Goal: Navigation & Orientation: Find specific page/section

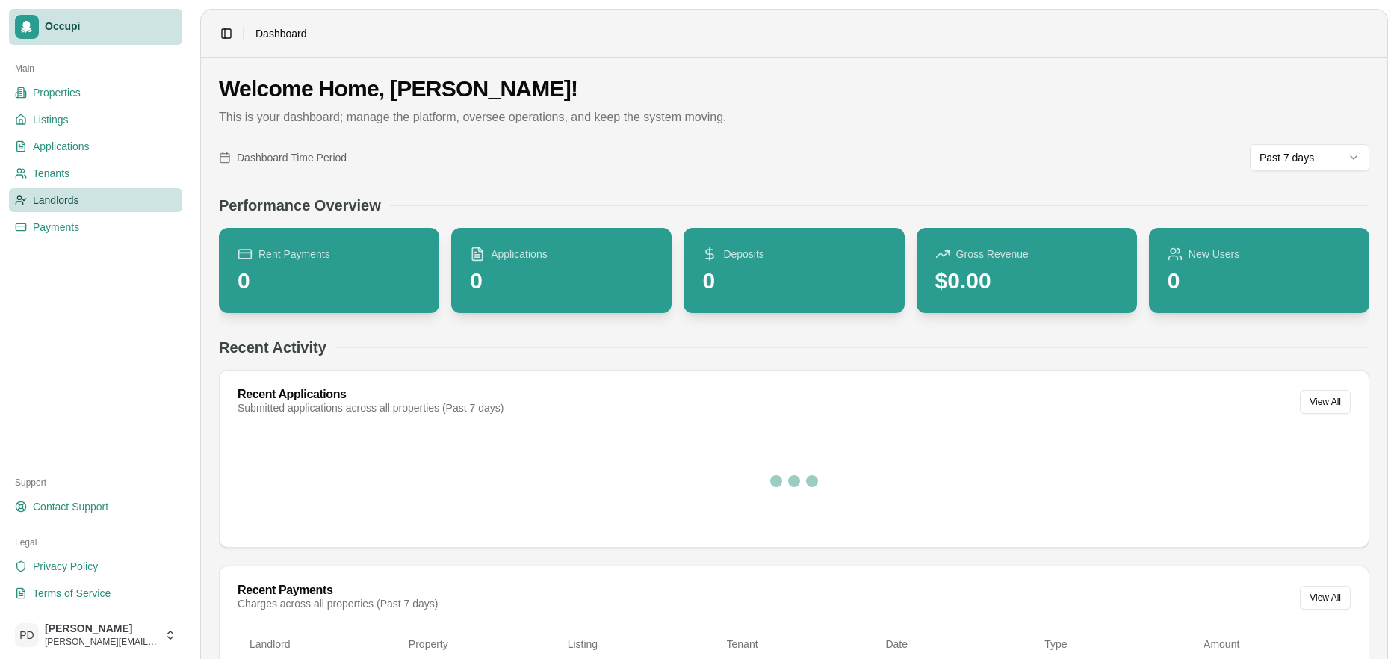
click at [49, 196] on span "Landlords" at bounding box center [56, 200] width 46 height 15
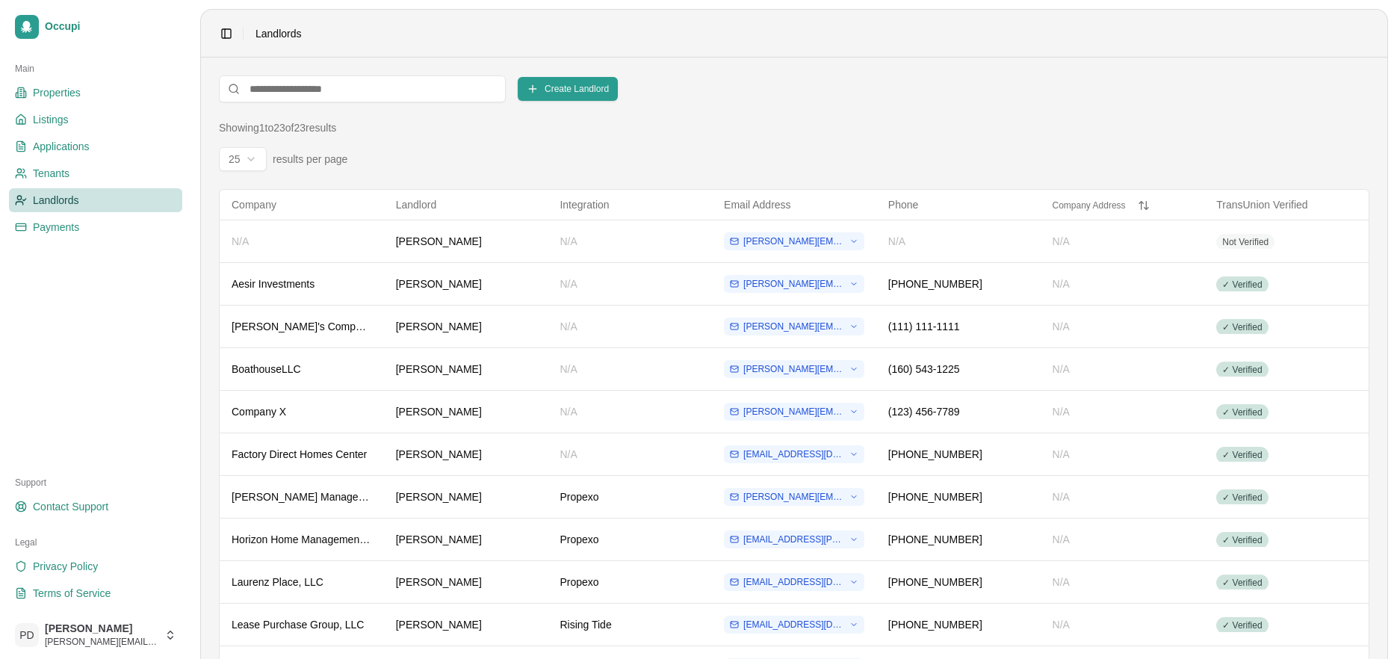
scroll to position [559, 0]
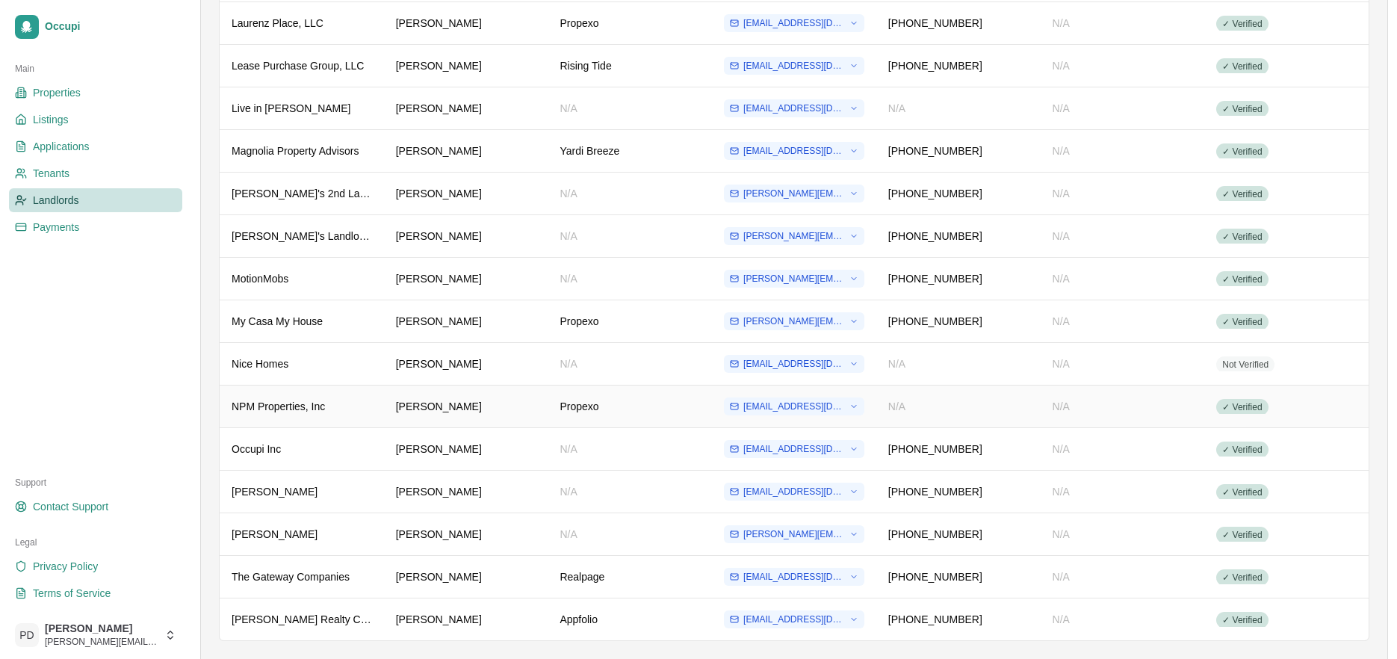
click at [317, 406] on div "NPM Properties, Inc" at bounding box center [302, 406] width 140 height 15
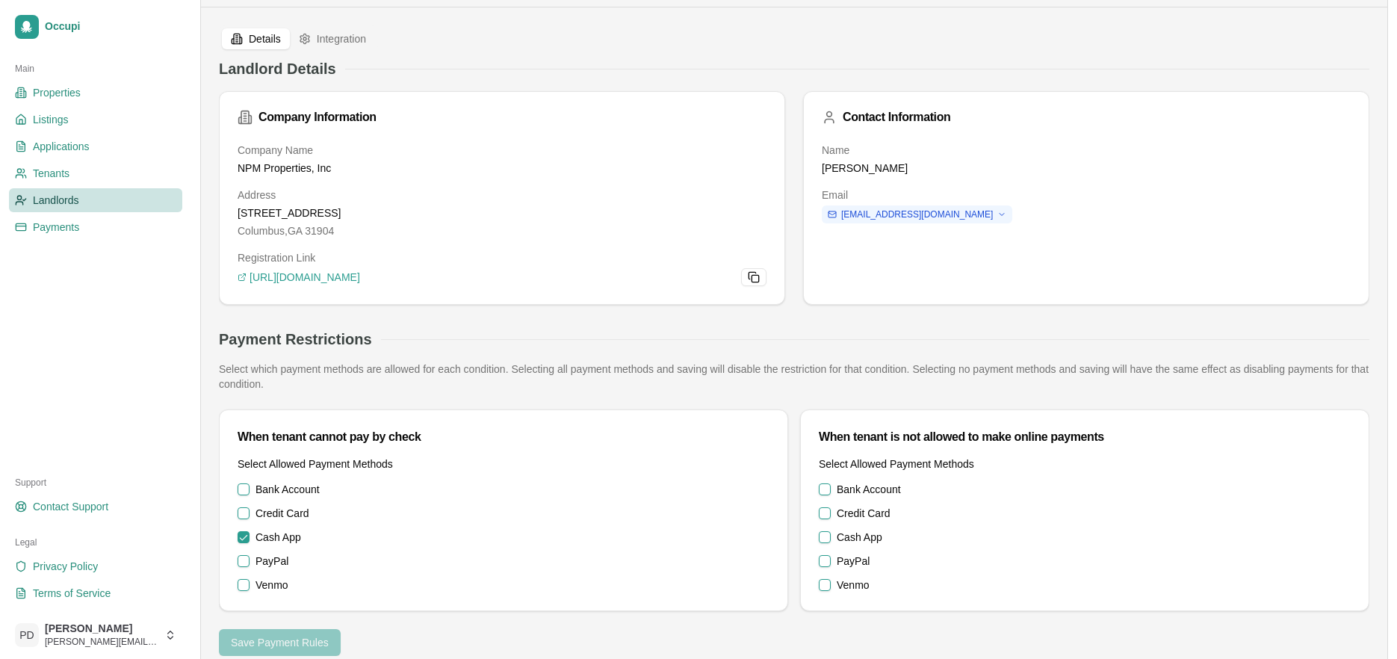
scroll to position [50, 0]
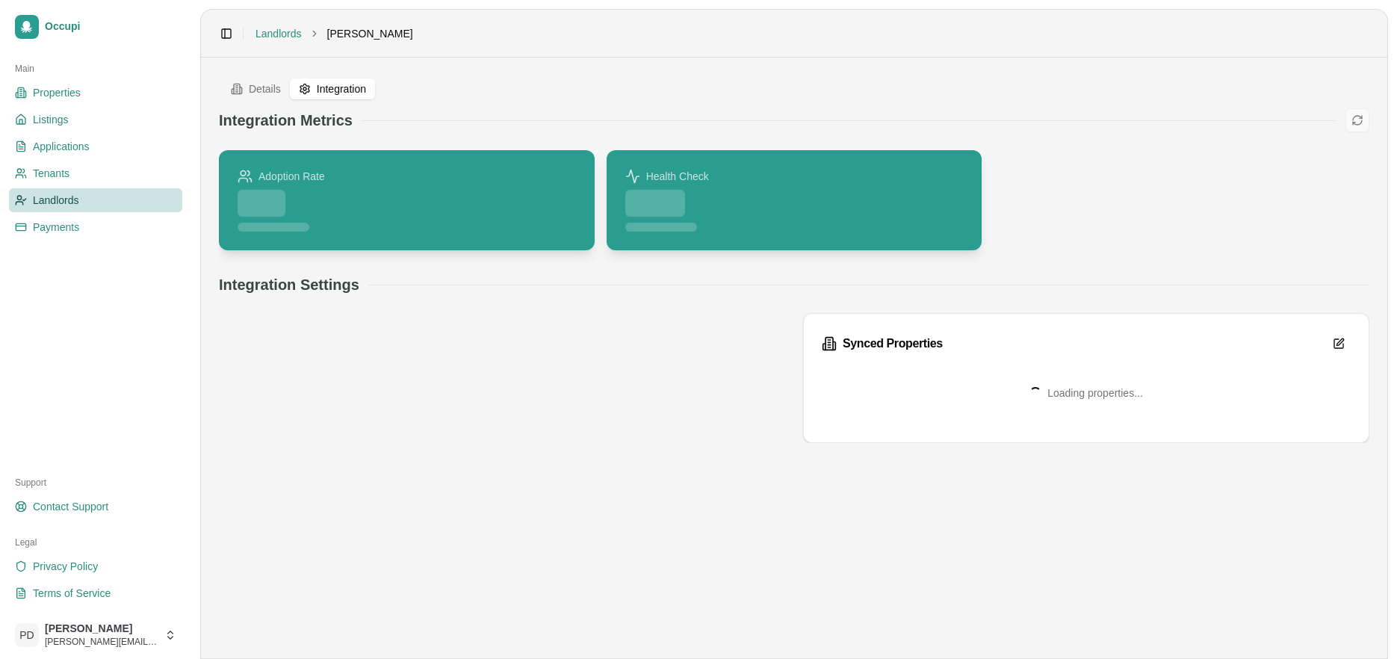
click at [329, 32] on div "Toggle Sidebar Landlords [PERSON_NAME] Details Integration Integration Metrics …" at bounding box center [794, 334] width 1188 height 650
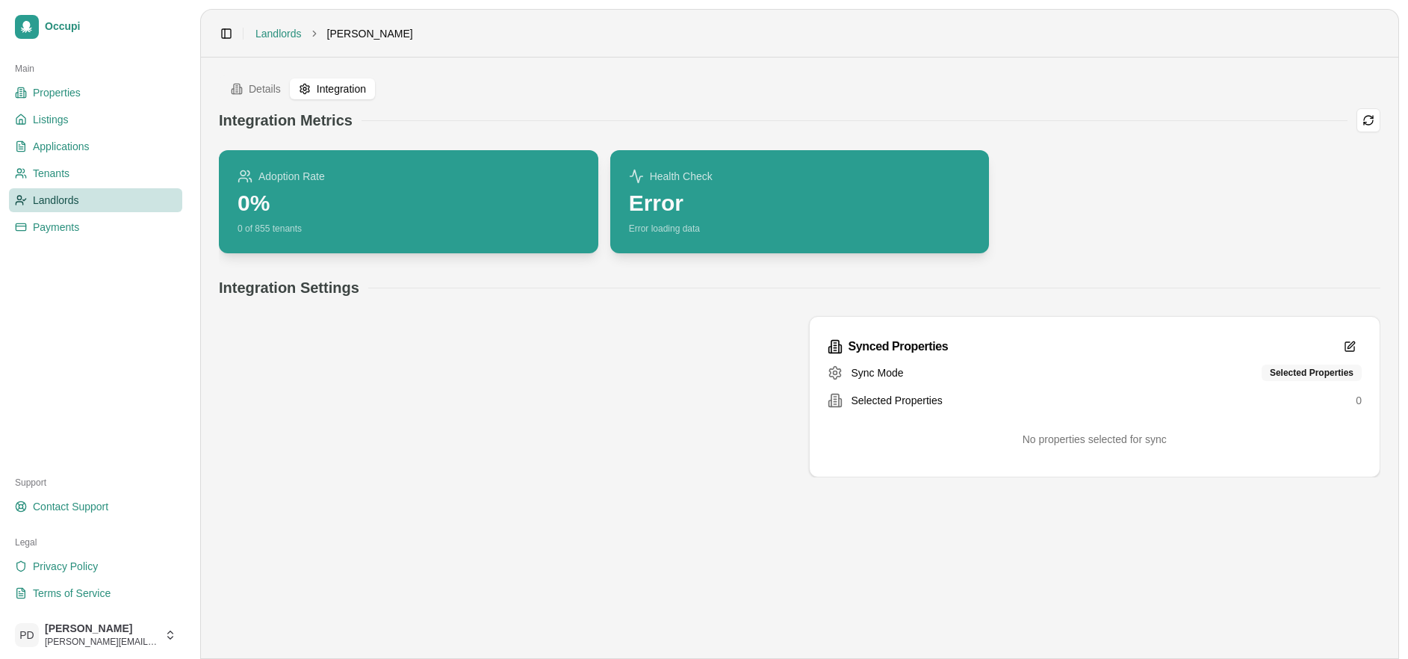
click at [1321, 375] on div "Selected Properties" at bounding box center [1312, 372] width 100 height 16
click at [23, 31] on icon at bounding box center [26, 27] width 11 height 12
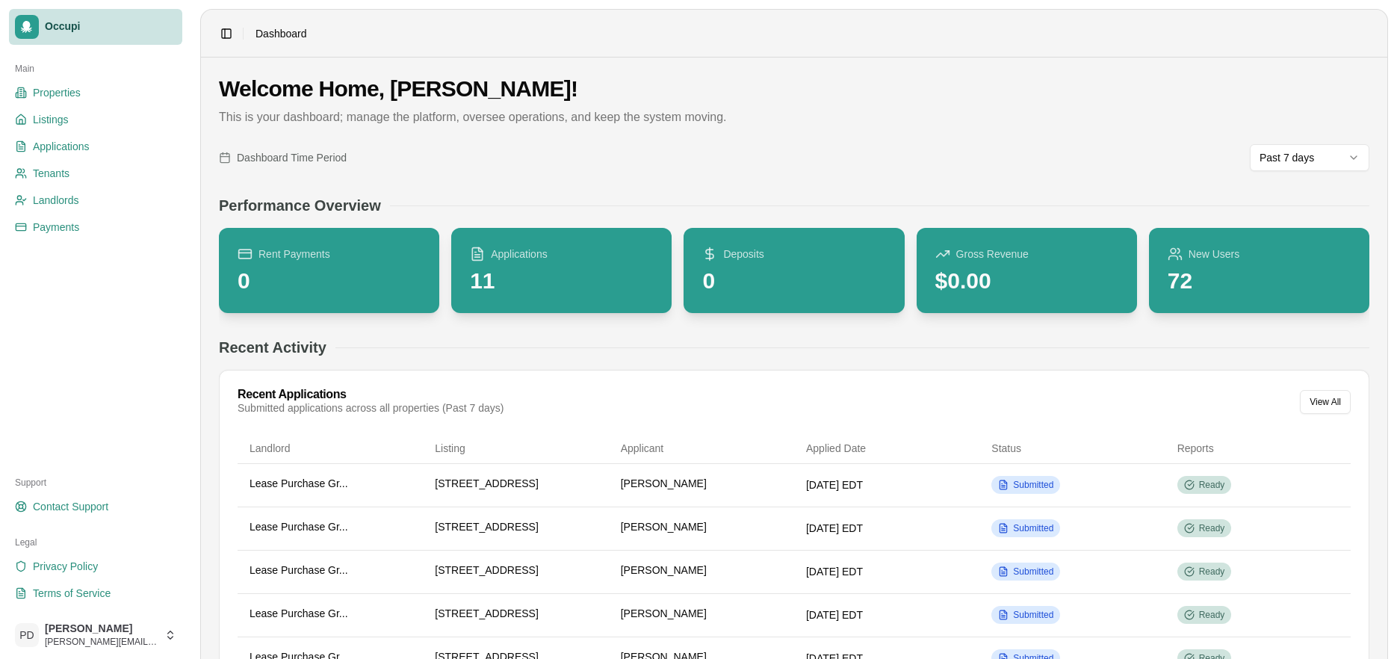
click at [298, 34] on span "Dashboard" at bounding box center [281, 33] width 52 height 15
click at [227, 34] on button "Toggle Sidebar" at bounding box center [226, 33] width 21 height 21
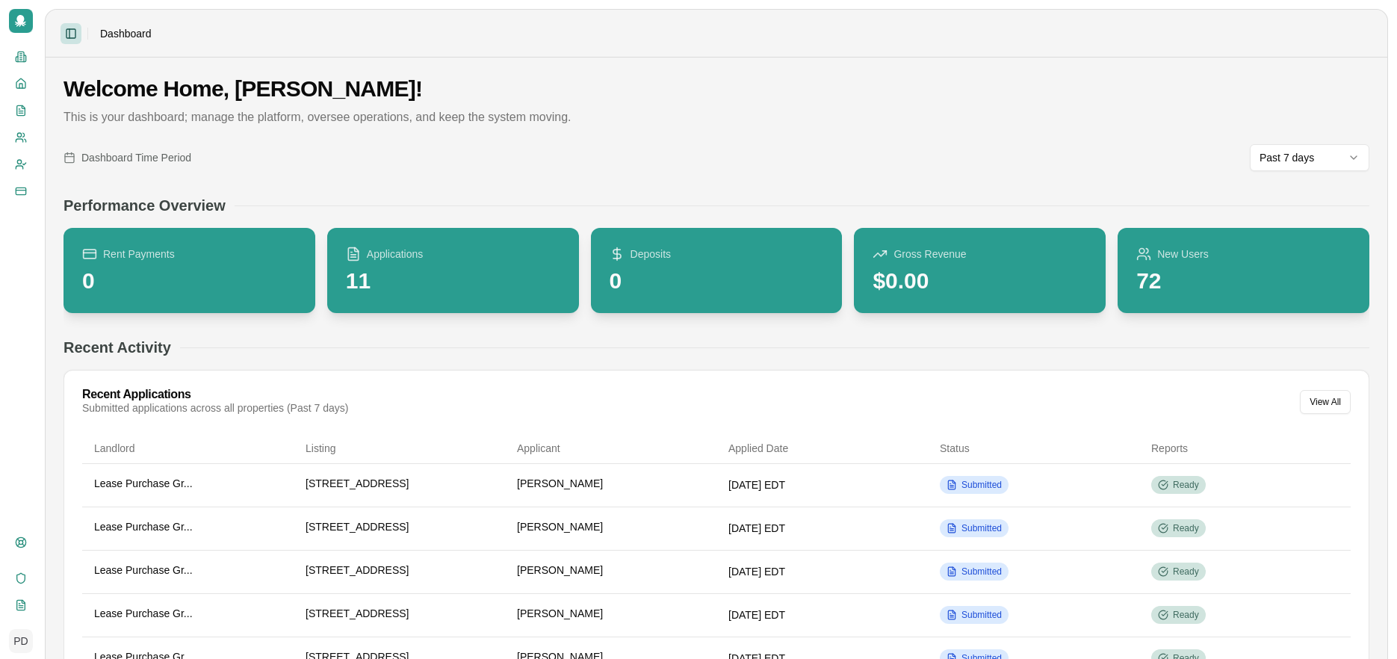
click at [75, 34] on button "Toggle Sidebar" at bounding box center [70, 33] width 21 height 21
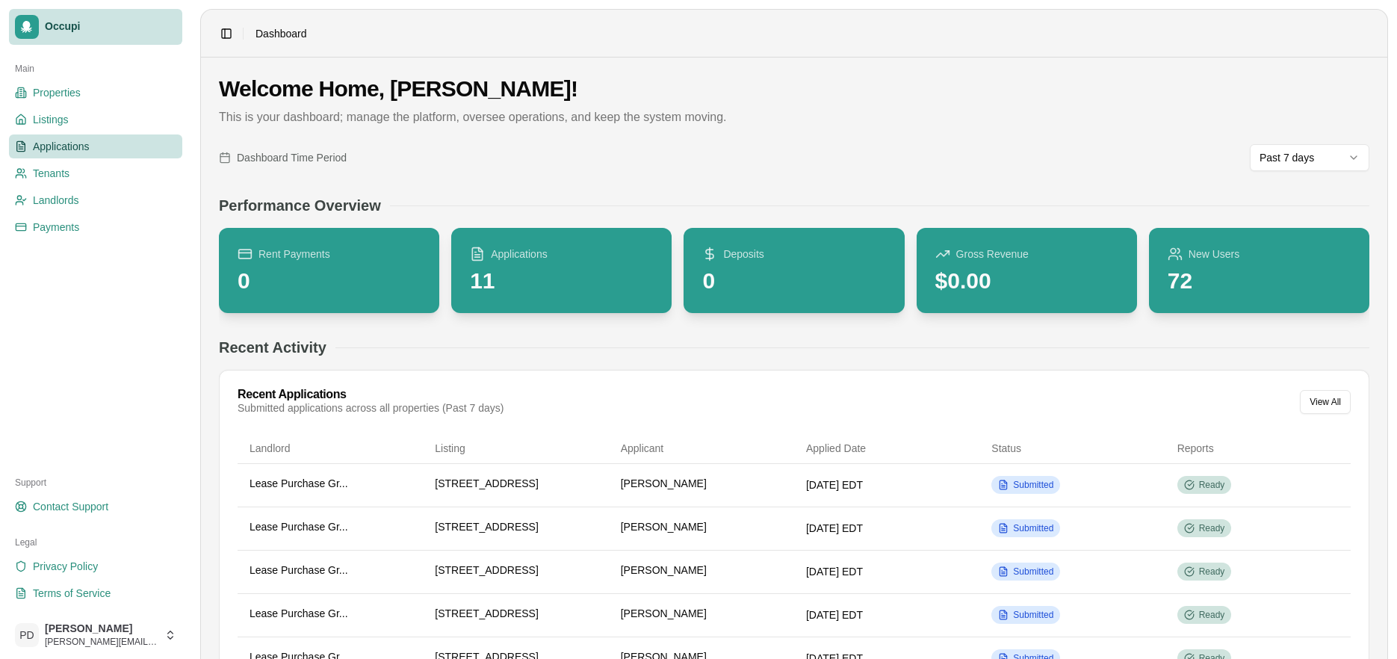
click at [66, 146] on span "Applications" at bounding box center [61, 146] width 57 height 15
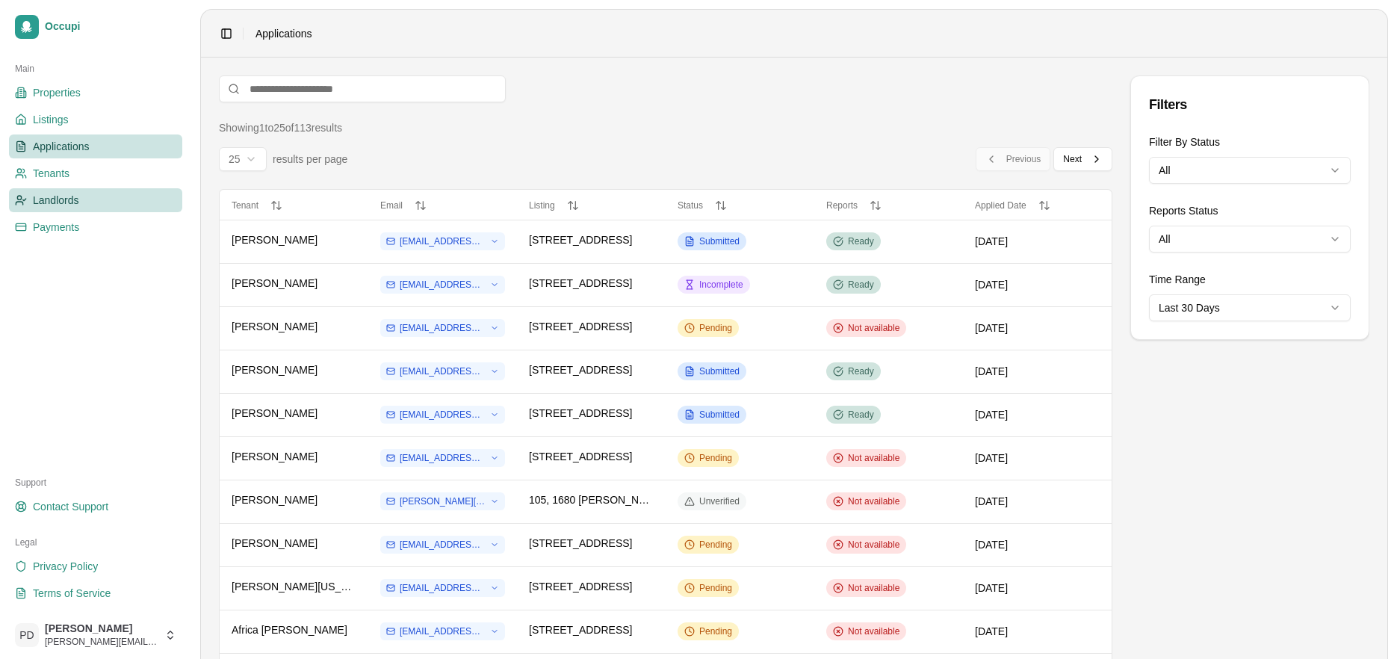
click at [78, 205] on link "Landlords" at bounding box center [95, 200] width 173 height 24
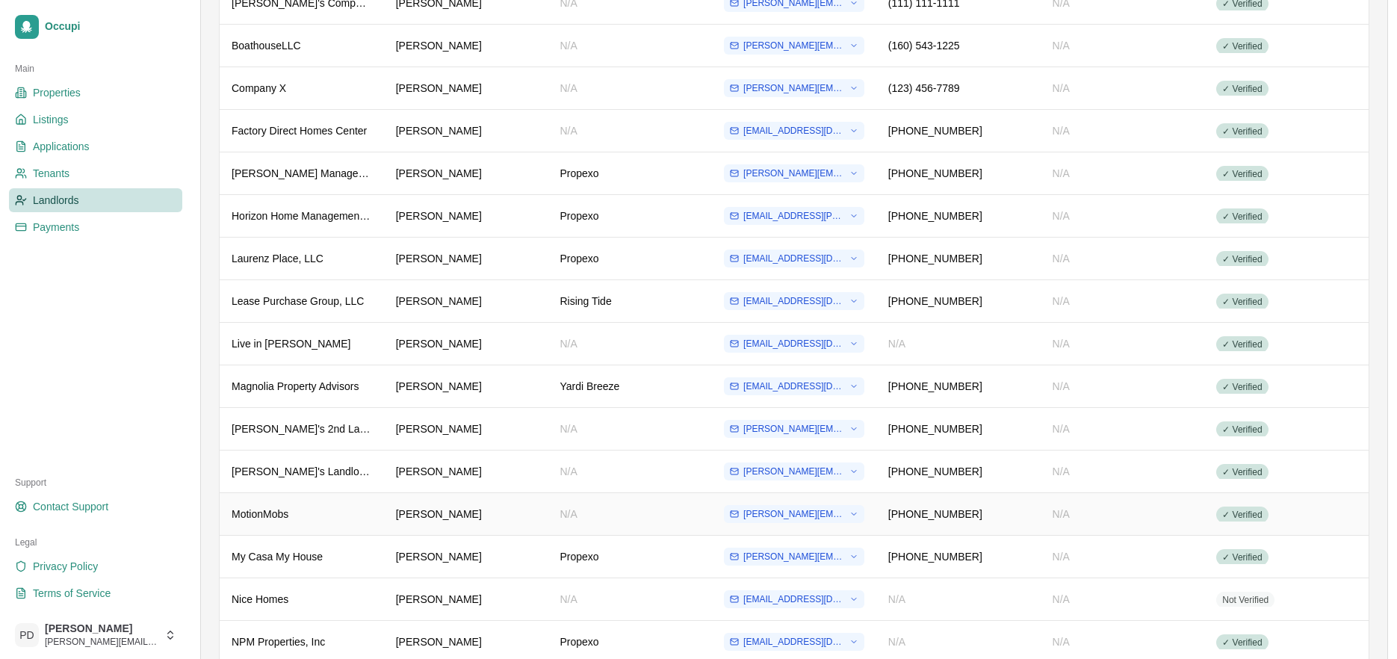
scroll to position [372, 0]
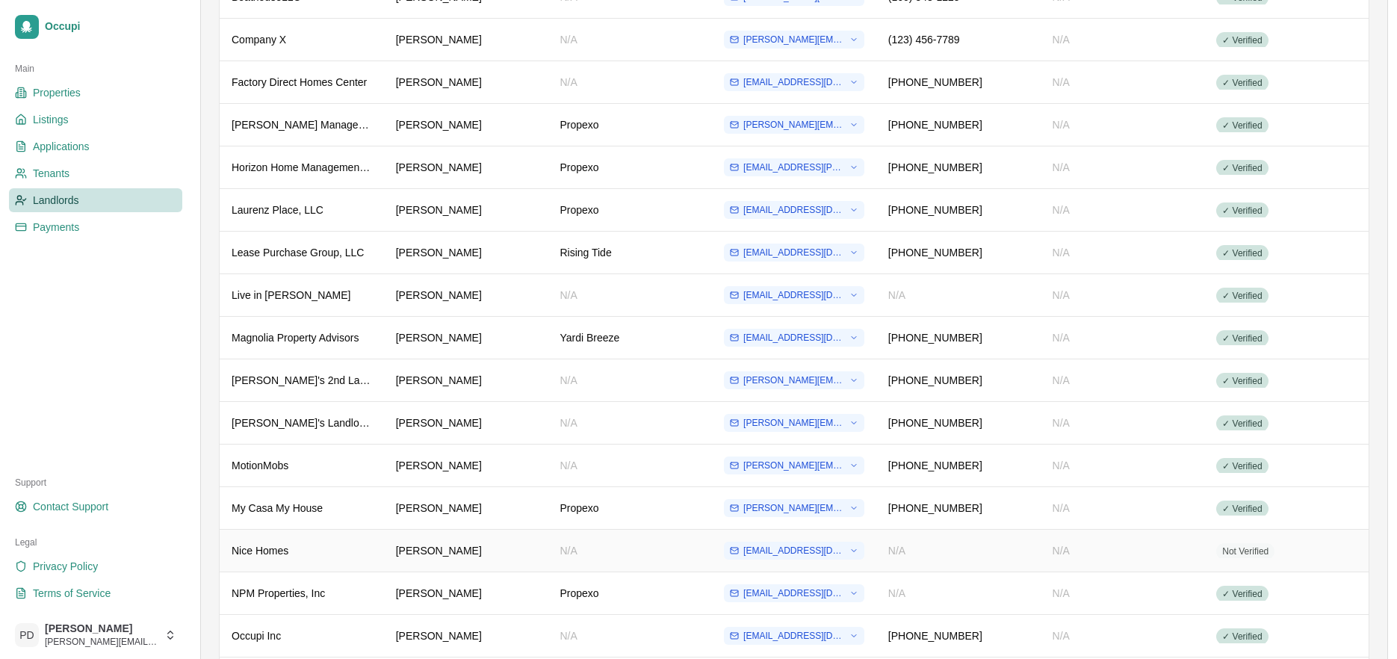
click at [327, 544] on div "Nice Homes" at bounding box center [302, 550] width 140 height 15
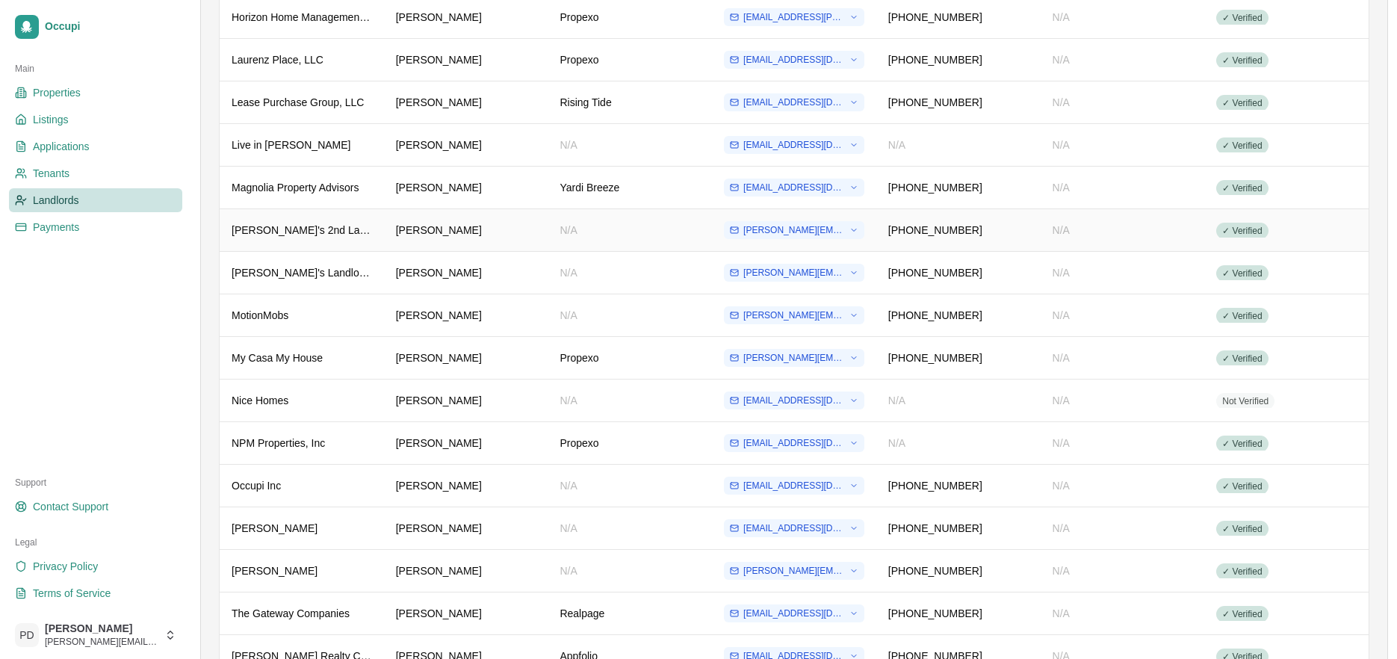
scroll to position [559, 0]
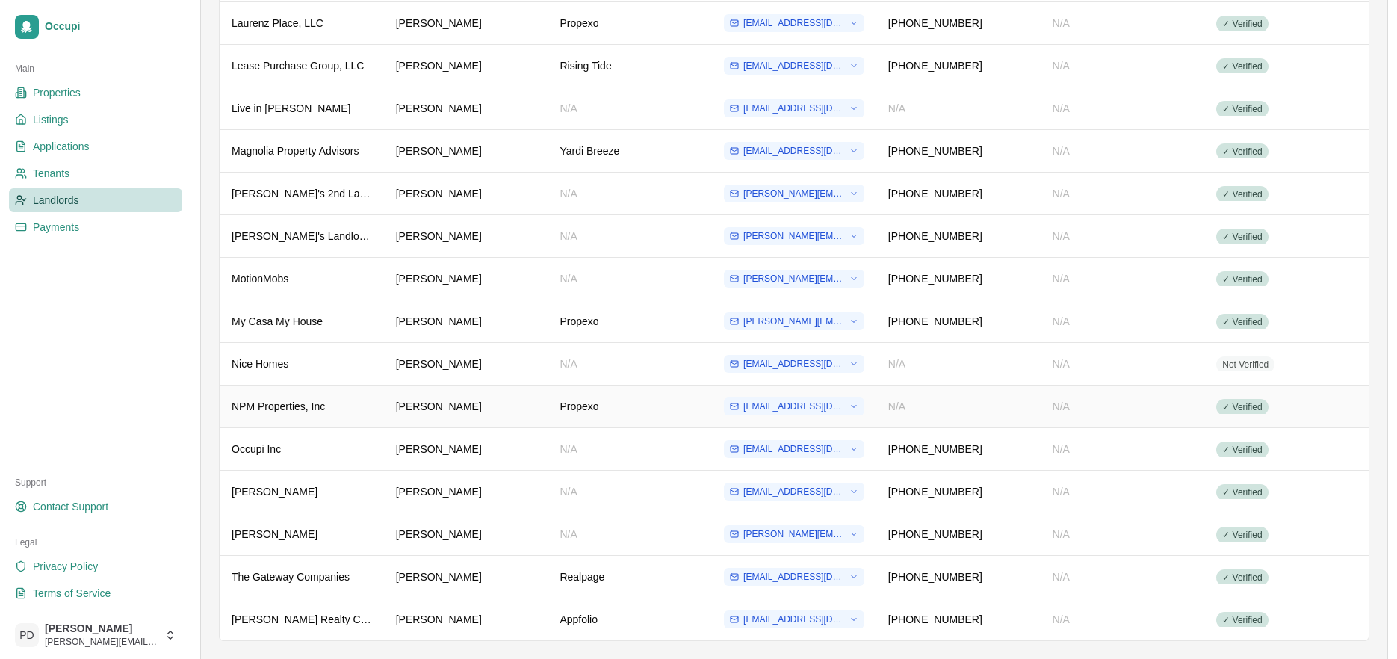
click at [284, 406] on div "NPM Properties, Inc" at bounding box center [302, 406] width 140 height 15
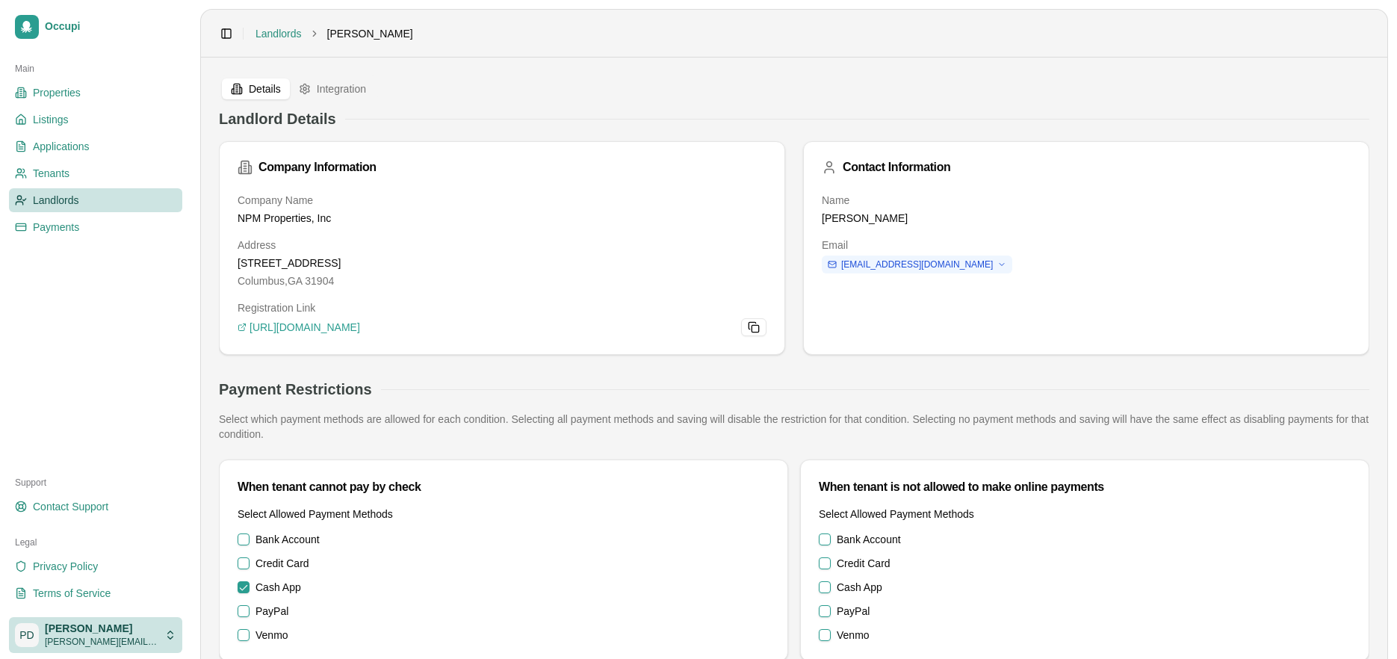
click at [114, 633] on html "Occupi Main Properties Listings Applications Tenants Landlords Payments Support…" at bounding box center [698, 329] width 1397 height 659
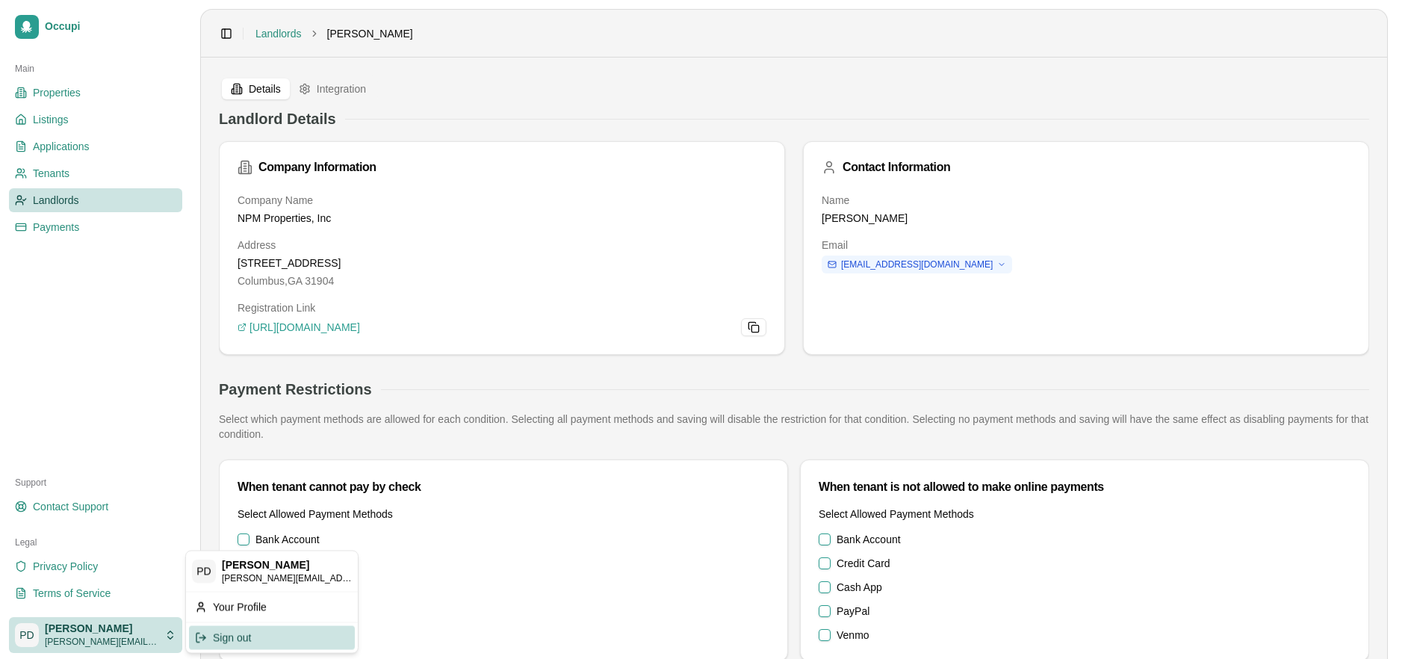
click at [238, 637] on div "Sign out" at bounding box center [272, 637] width 166 height 24
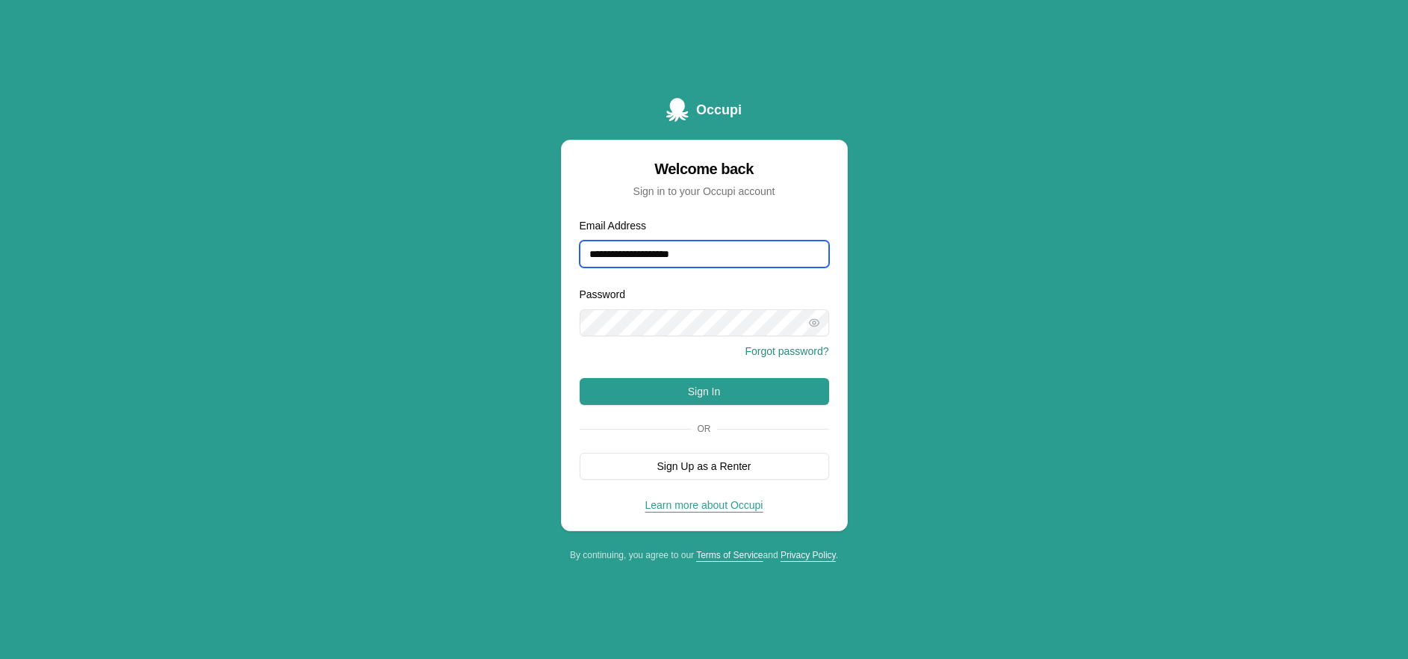
click at [754, 257] on input "**********" at bounding box center [704, 254] width 249 height 27
drag, startPoint x: 786, startPoint y: 255, endPoint x: 681, endPoint y: 255, distance: 105.3
click at [681, 255] on input "**********" at bounding box center [704, 254] width 249 height 27
type input "**********"
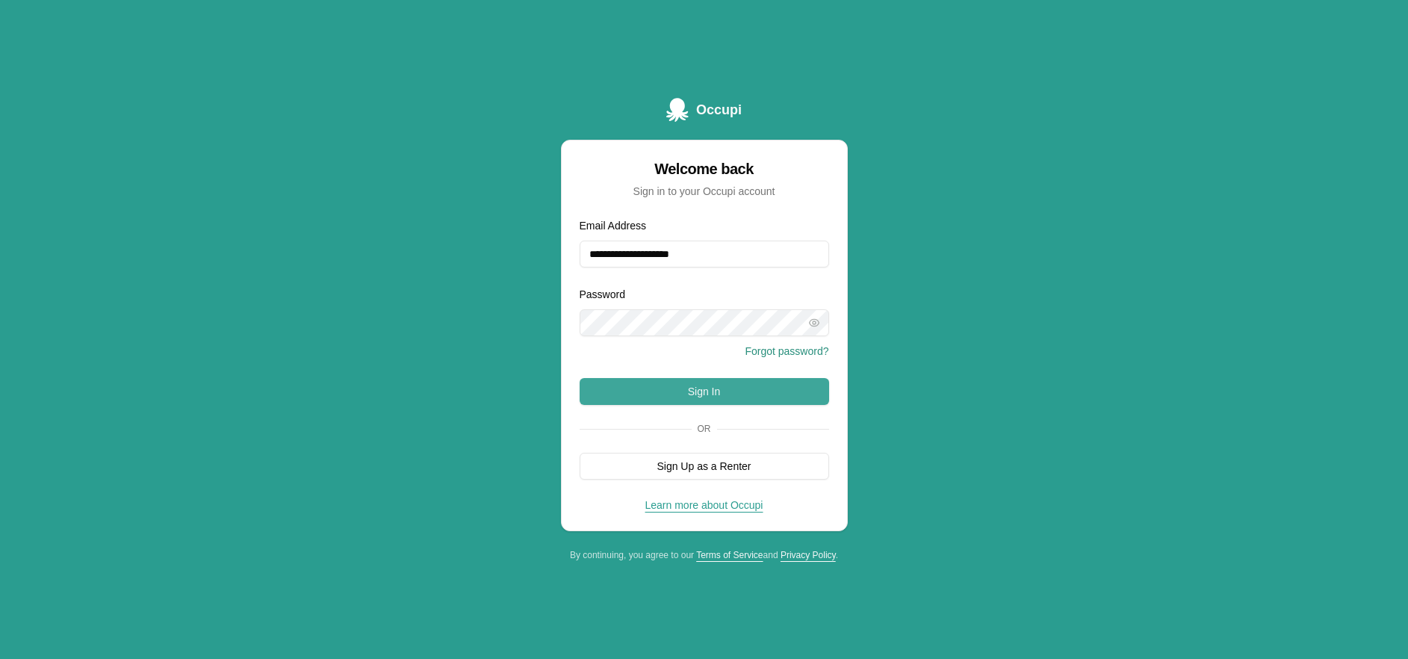
click at [704, 389] on button "Sign In" at bounding box center [704, 391] width 249 height 27
